Goal: Check status: Check status

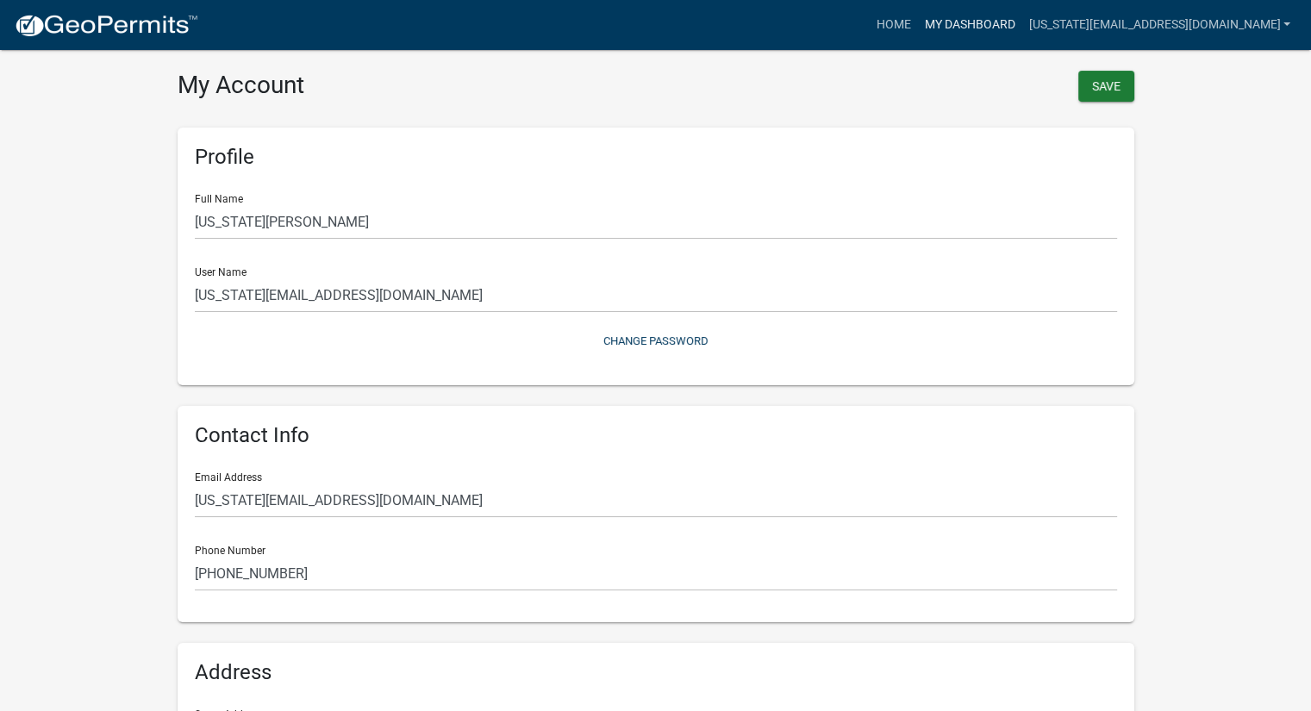
click at [917, 19] on link "My Dashboard" at bounding box center [969, 25] width 104 height 33
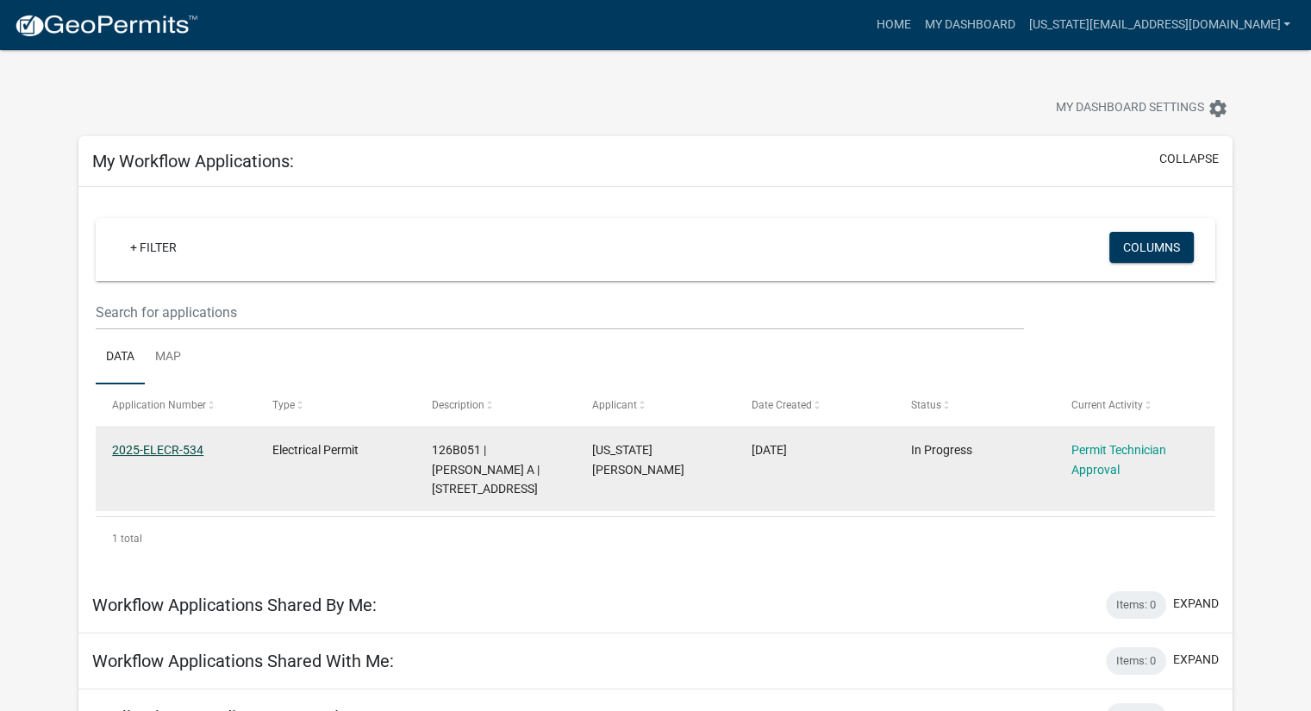
click at [157, 453] on link "2025-ELECR-534" at bounding box center [157, 450] width 91 height 14
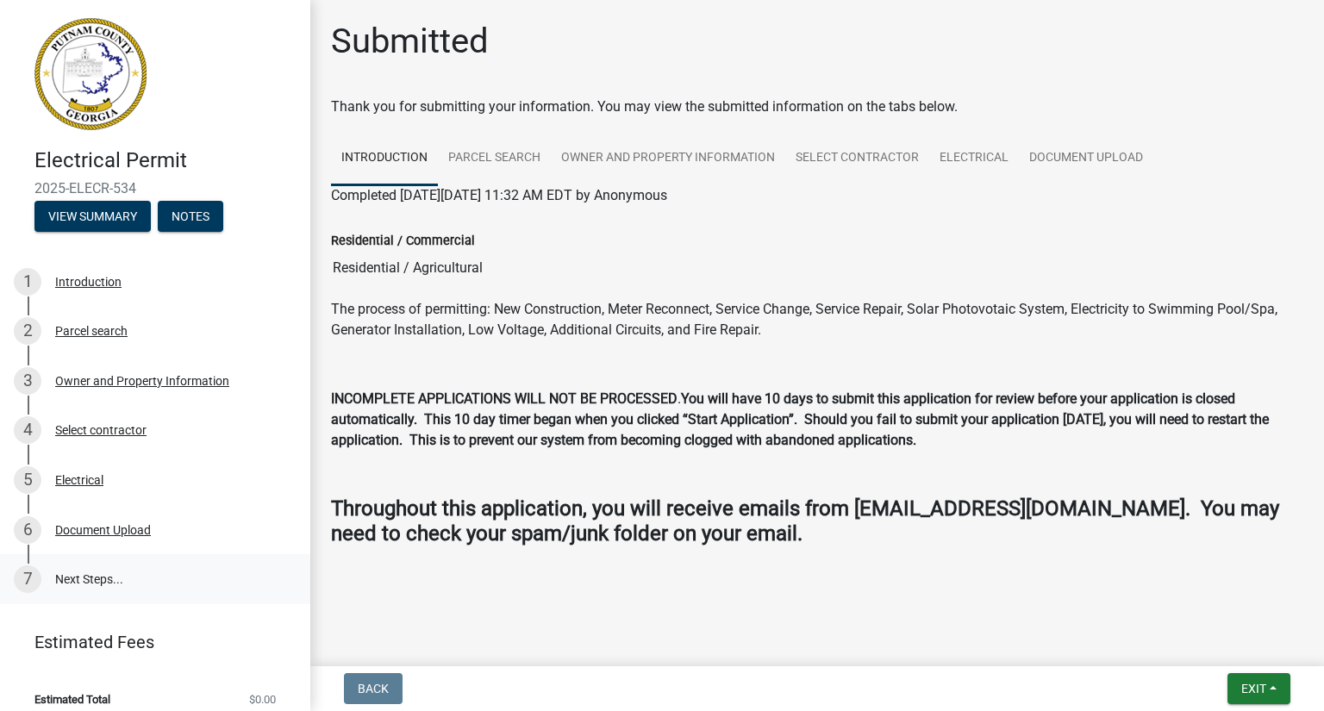
click at [79, 578] on link "7 Next Steps..." at bounding box center [155, 579] width 310 height 50
click at [97, 534] on div "Document Upload" at bounding box center [103, 530] width 96 height 12
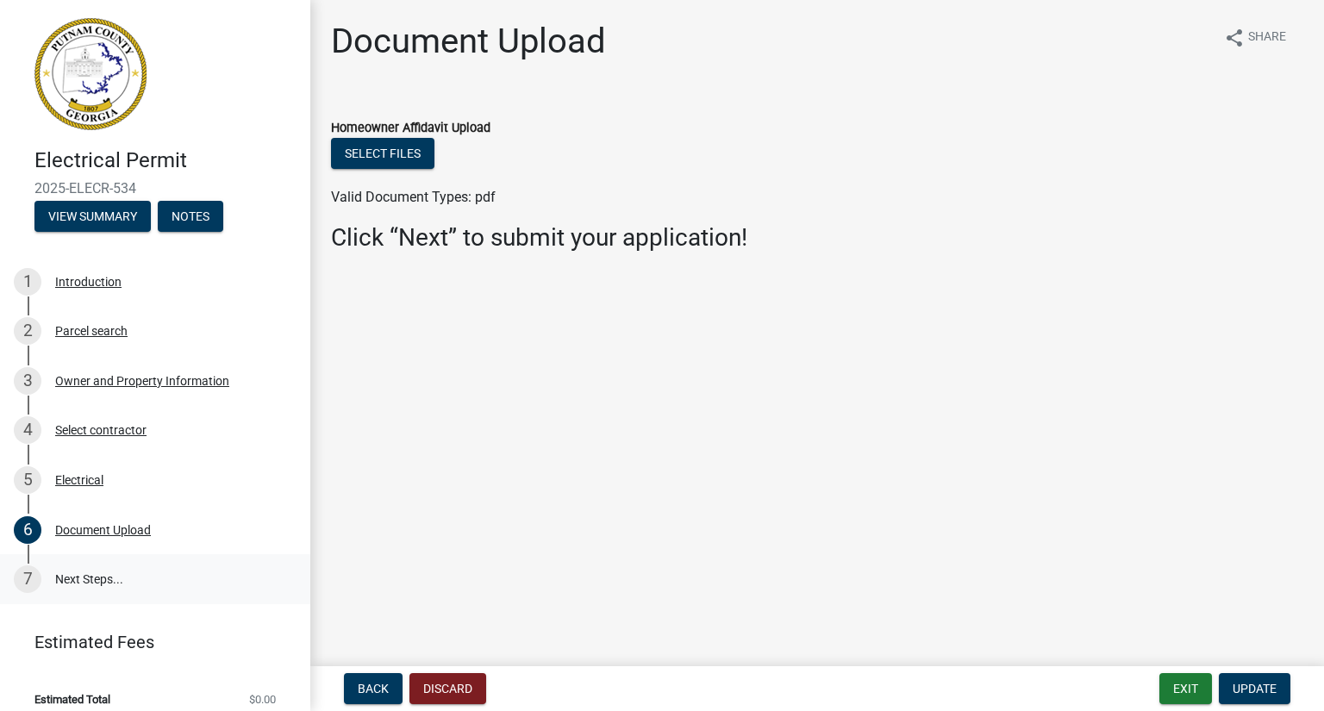
click at [98, 580] on link "7 Next Steps..." at bounding box center [155, 579] width 310 height 50
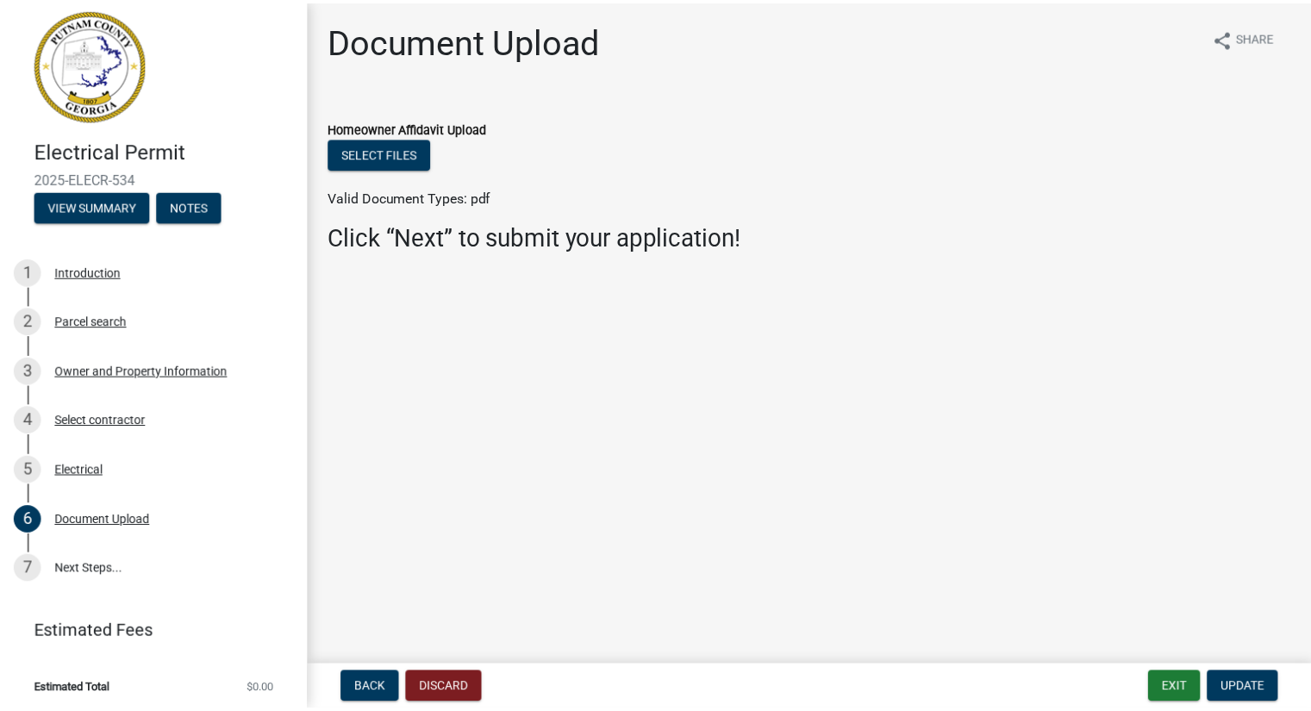
scroll to position [14, 0]
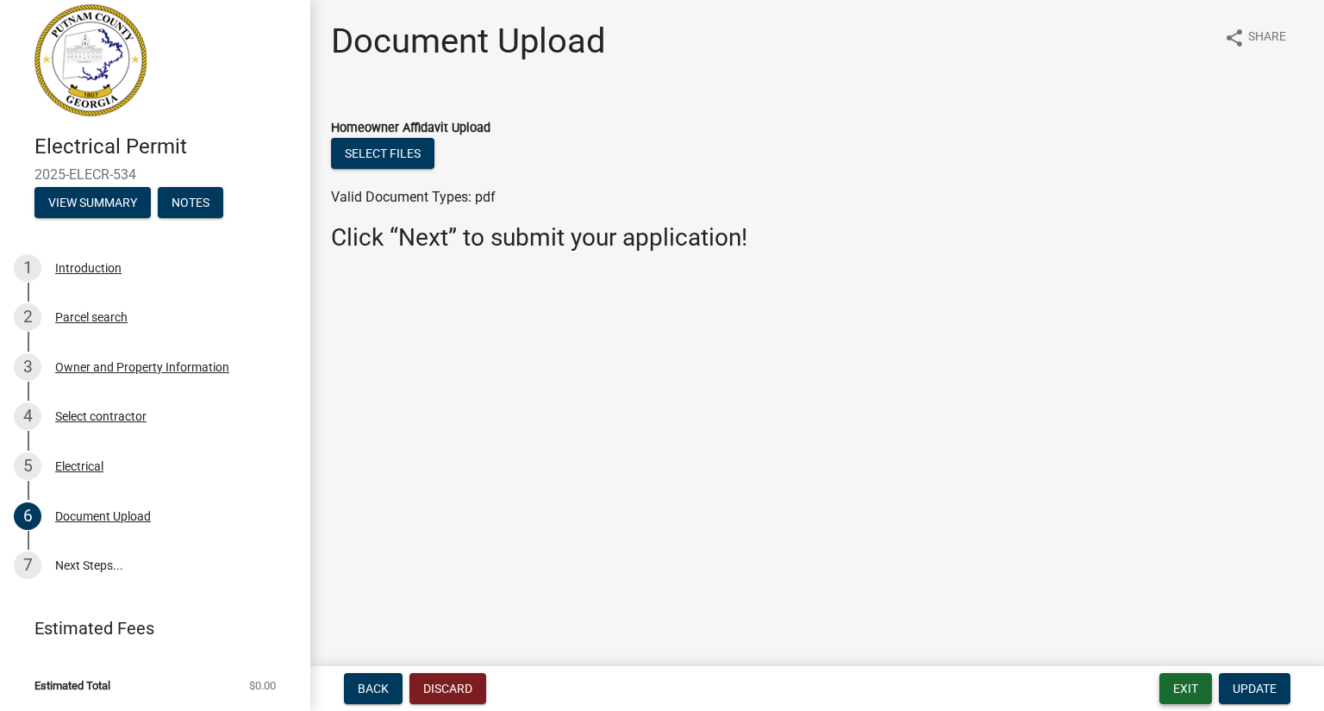
click at [1194, 692] on button "Exit" at bounding box center [1185, 688] width 53 height 31
